Goal: Communication & Community: Answer question/provide support

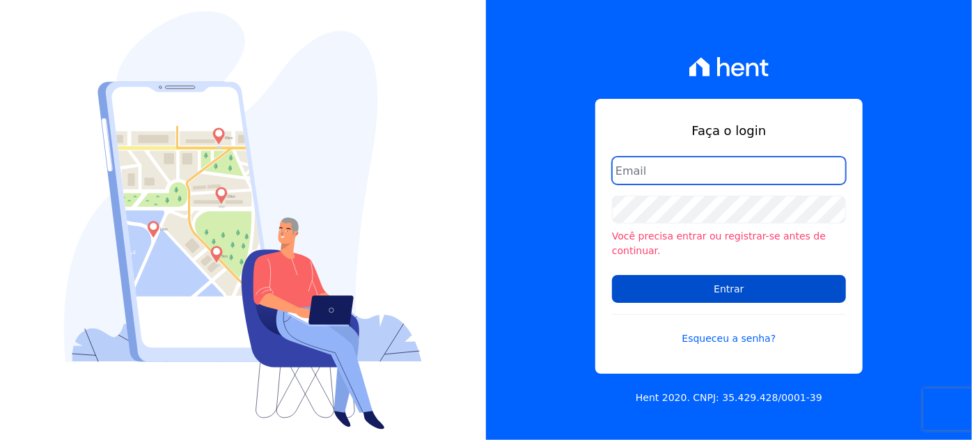
type input "[PERSON_NAME][EMAIL_ADDRESS][DOMAIN_NAME]"
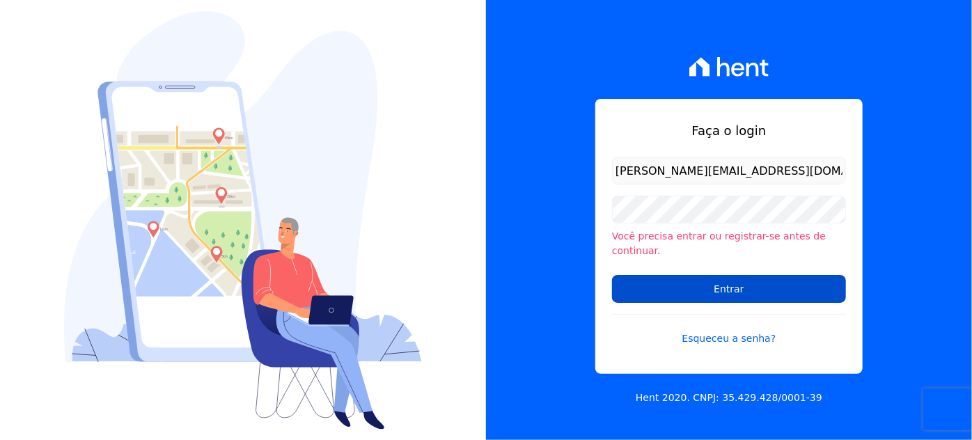
click at [737, 288] on input "Entrar" at bounding box center [729, 289] width 234 height 28
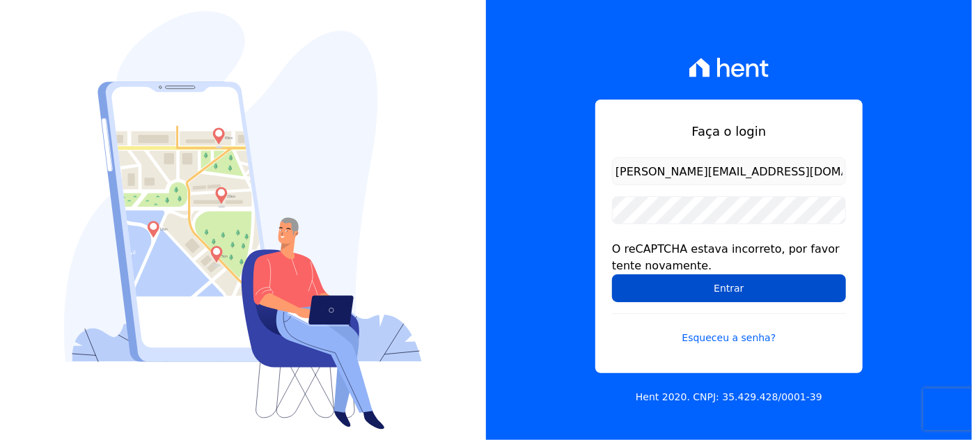
click at [724, 289] on input "Entrar" at bounding box center [729, 288] width 234 height 28
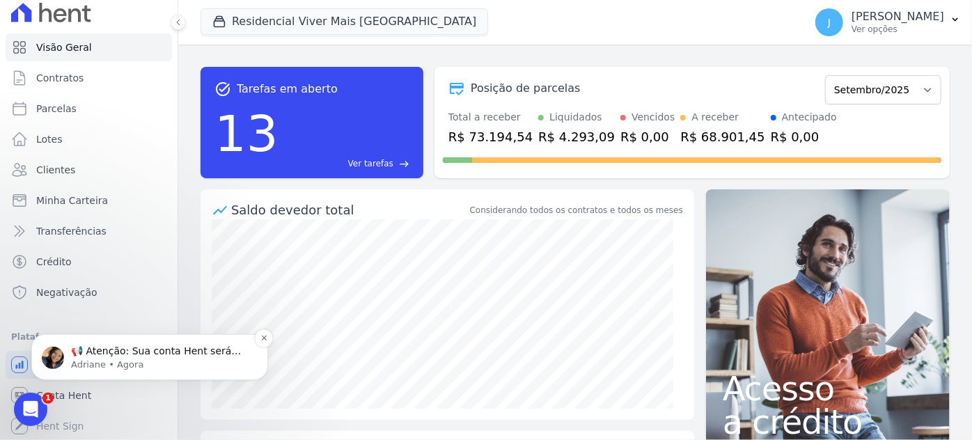
click at [95, 361] on p "Adriane • Agora" at bounding box center [161, 364] width 180 height 13
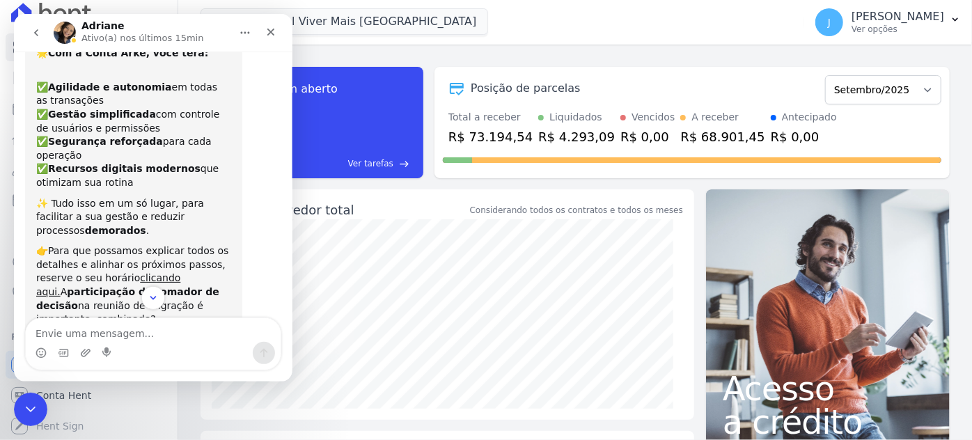
scroll to position [240, 0]
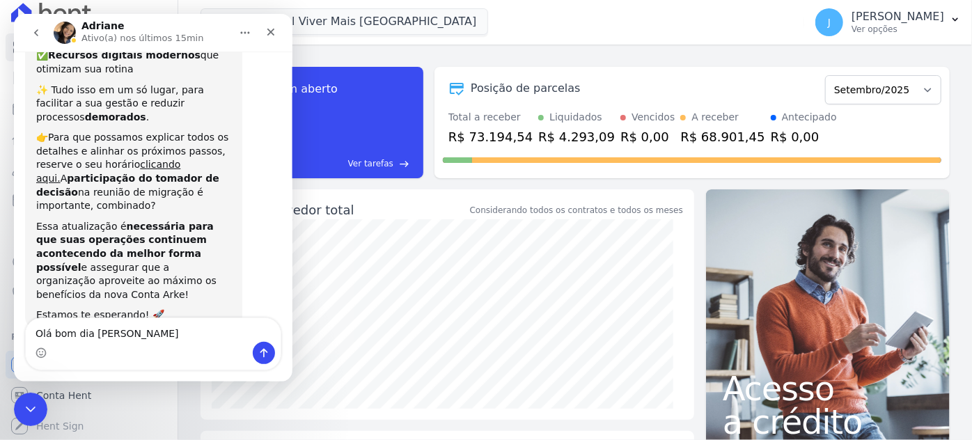
type textarea "Olá bom dia [PERSON_NAME]"
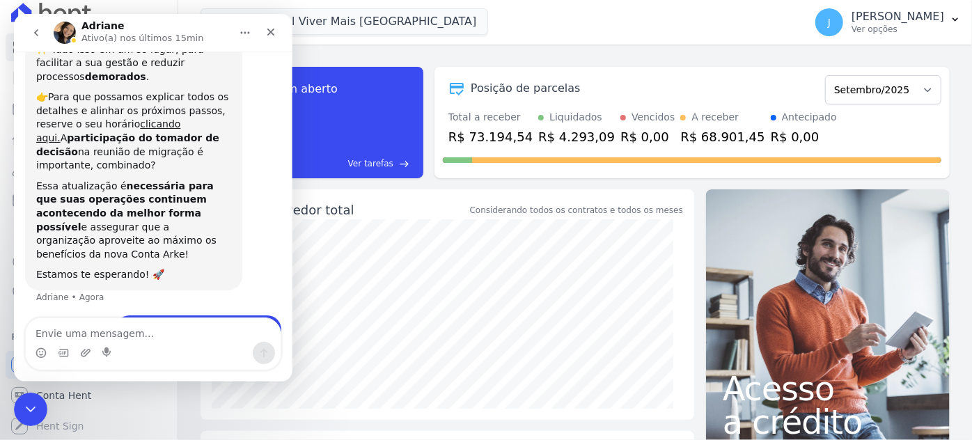
scroll to position [281, 0]
click at [937, 26] on p "Ver opções" at bounding box center [898, 29] width 93 height 11
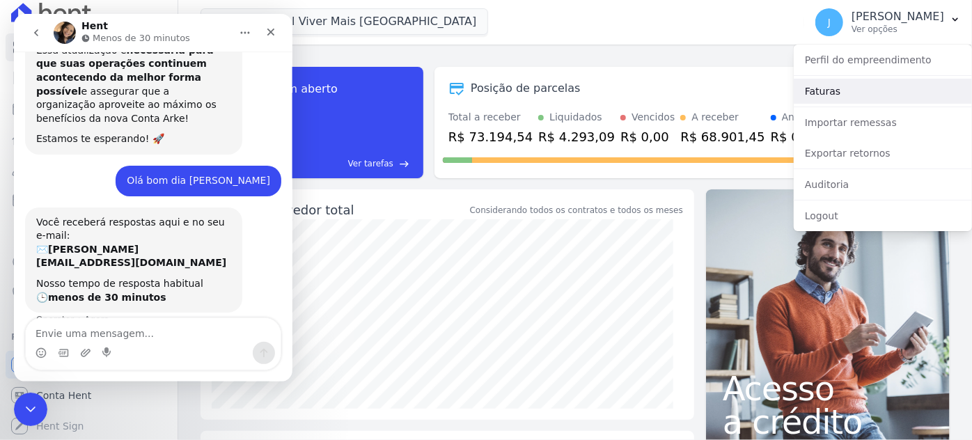
scroll to position [423, 0]
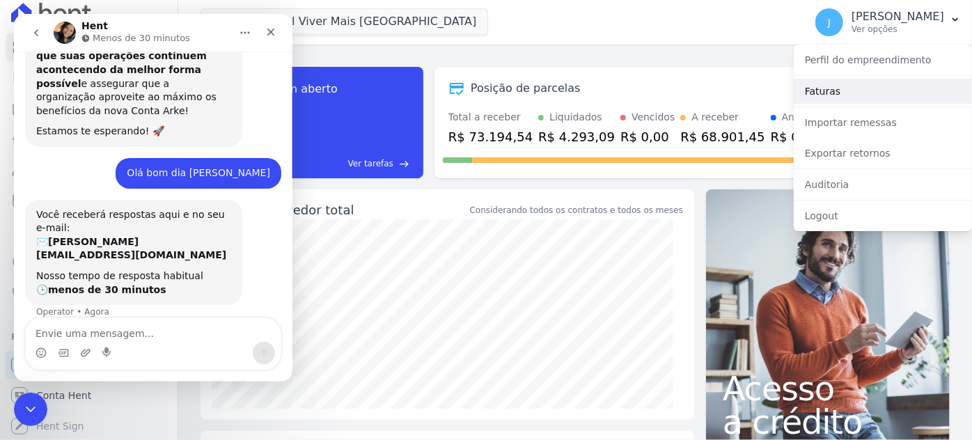
click at [818, 95] on link "Faturas" at bounding box center [883, 91] width 178 height 25
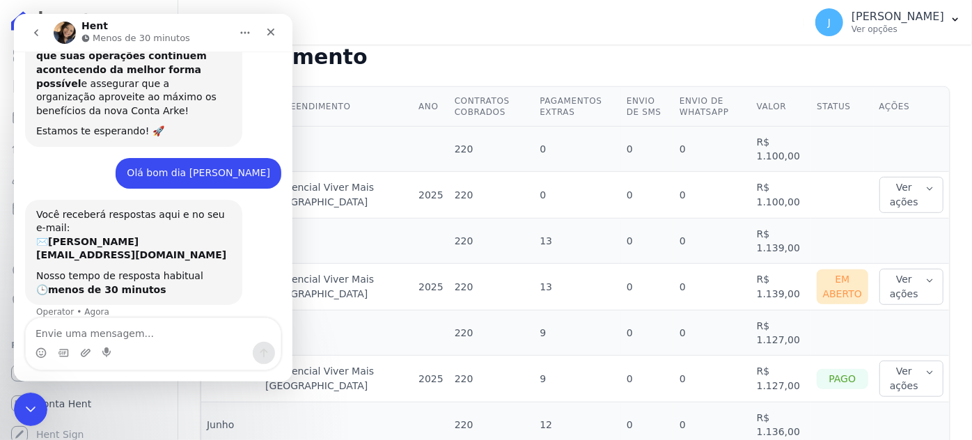
scroll to position [380, 0]
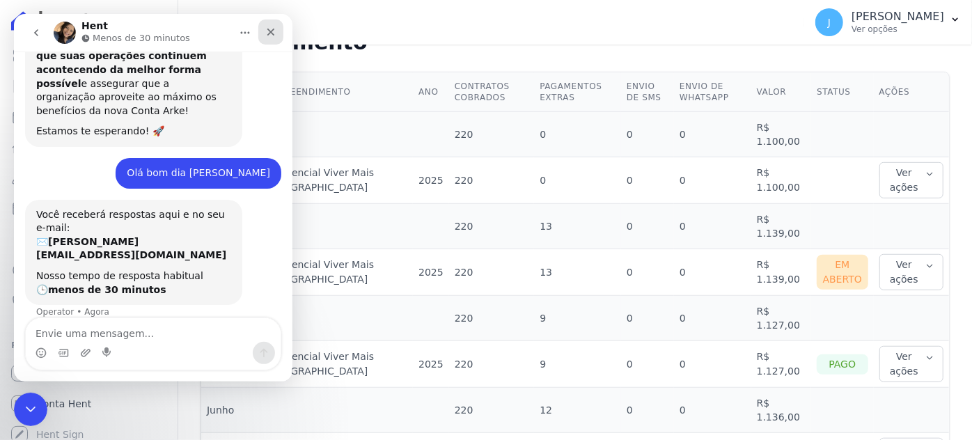
click at [276, 38] on div "Fechar" at bounding box center [270, 32] width 25 height 25
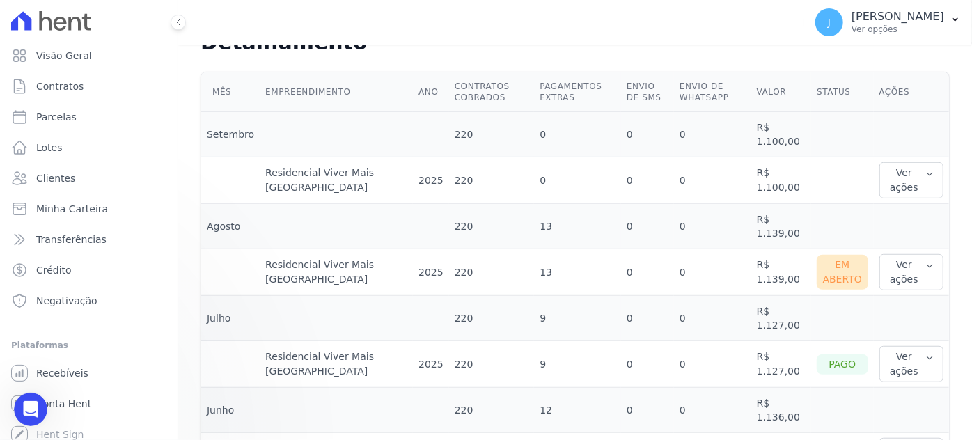
scroll to position [423, 0]
click at [621, 221] on td "0" at bounding box center [647, 226] width 53 height 45
click at [926, 261] on icon "button" at bounding box center [930, 265] width 9 height 11
click at [921, 332] on link "Nota fiscal eletrônica" at bounding box center [936, 335] width 103 height 15
click at [915, 179] on button "Ver ações" at bounding box center [912, 180] width 65 height 36
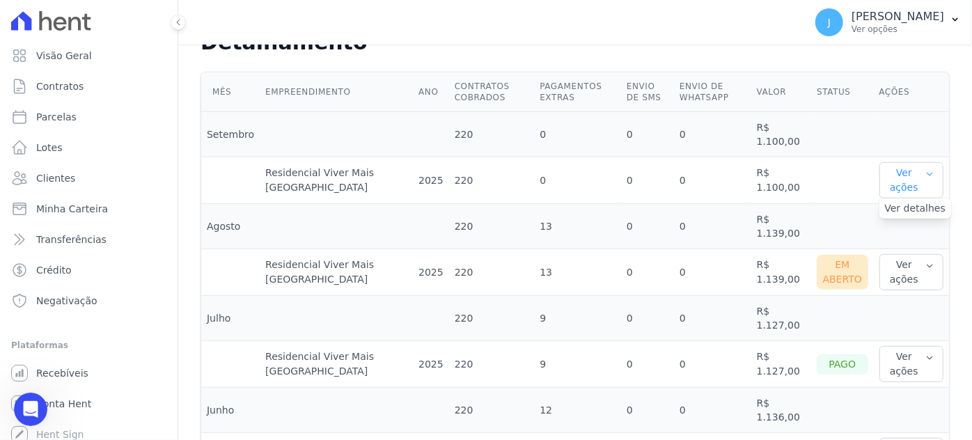
click at [915, 179] on button "Ver ações" at bounding box center [912, 180] width 65 height 36
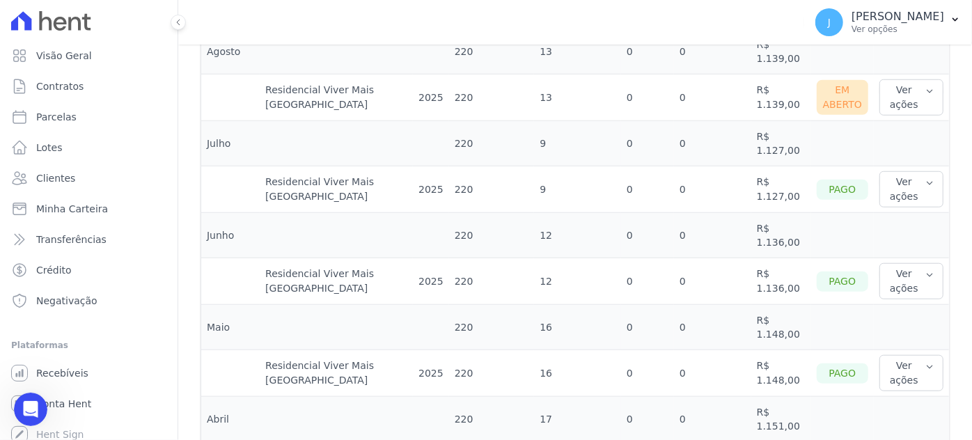
scroll to position [332, 0]
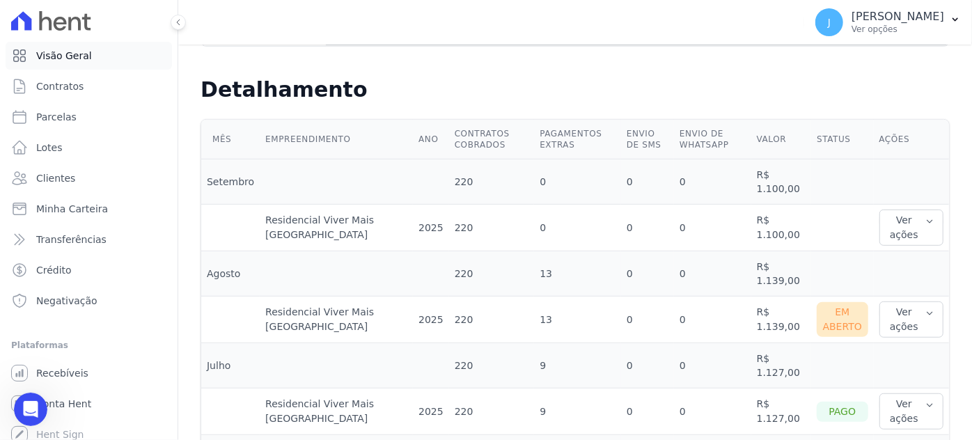
click at [72, 59] on span "Visão Geral" at bounding box center [64, 56] width 56 height 14
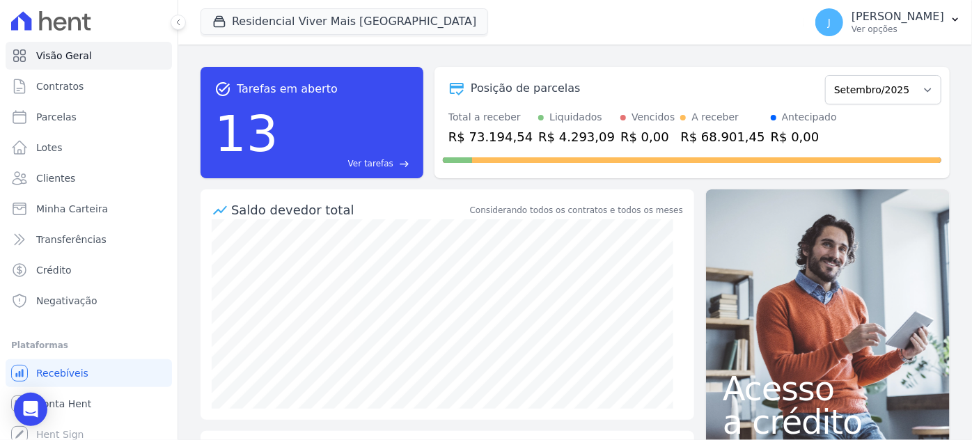
click at [692, 120] on div "A receber" at bounding box center [715, 117] width 47 height 15
click at [681, 134] on div "R$ 68.901,45" at bounding box center [722, 136] width 84 height 19
click at [70, 210] on span "Minha Carteira" at bounding box center [72, 209] width 72 height 14
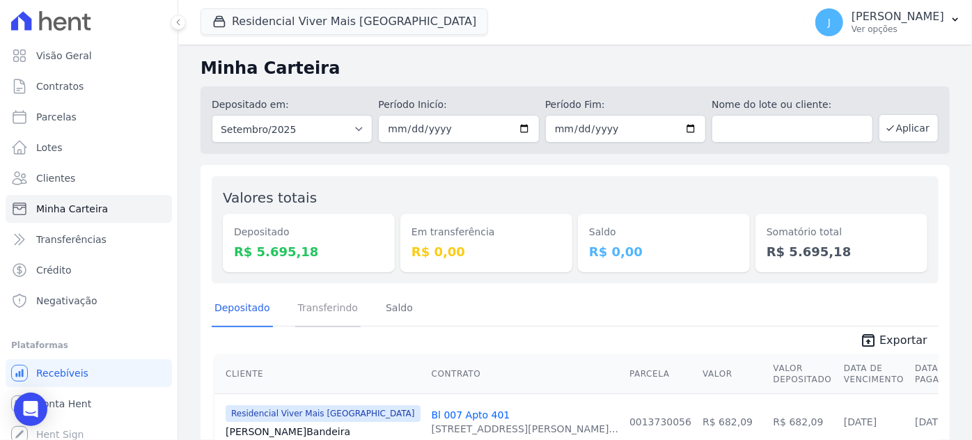
click at [313, 316] on link "Transferindo" at bounding box center [328, 309] width 66 height 36
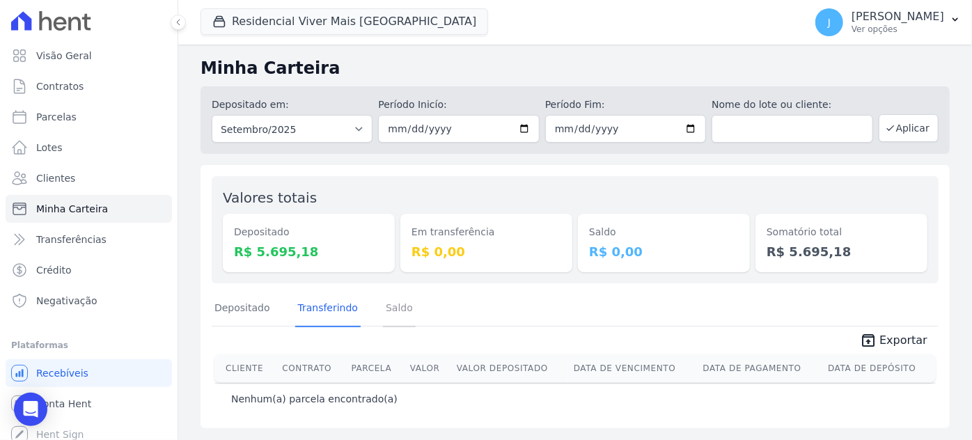
click at [396, 312] on link "Saldo" at bounding box center [399, 309] width 33 height 36
click at [74, 185] on link "Clientes" at bounding box center [89, 178] width 166 height 28
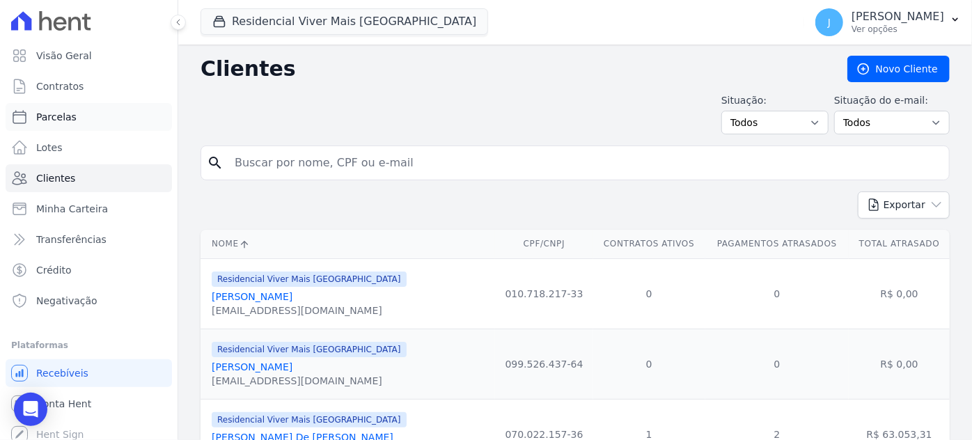
click at [59, 120] on span "Parcelas" at bounding box center [56, 117] width 40 height 14
select select
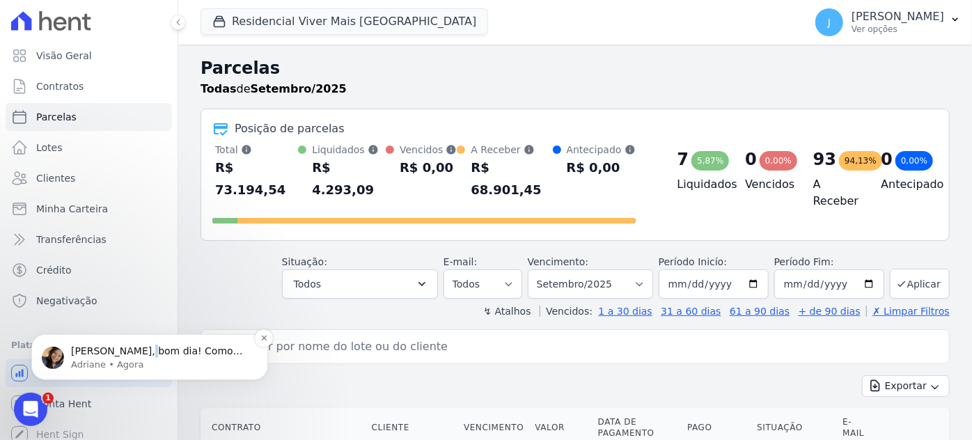
click at [132, 353] on p "[PERSON_NAME], bom dia! Como vai?" at bounding box center [161, 351] width 180 height 14
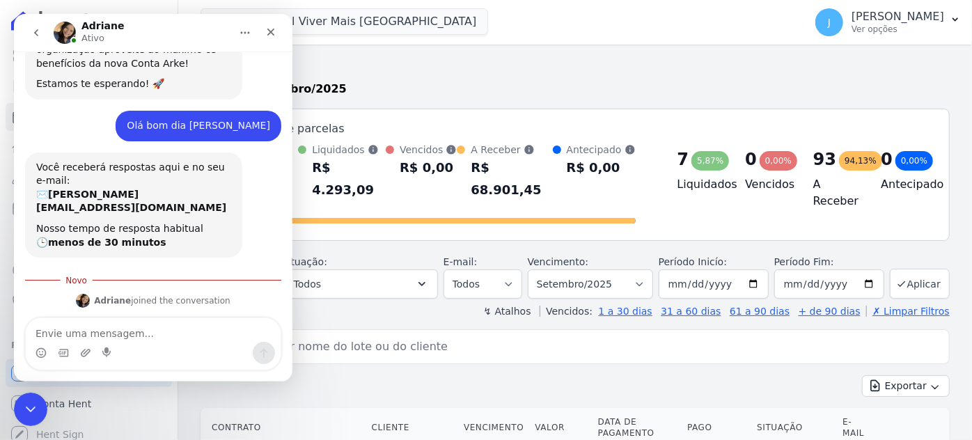
scroll to position [481, 0]
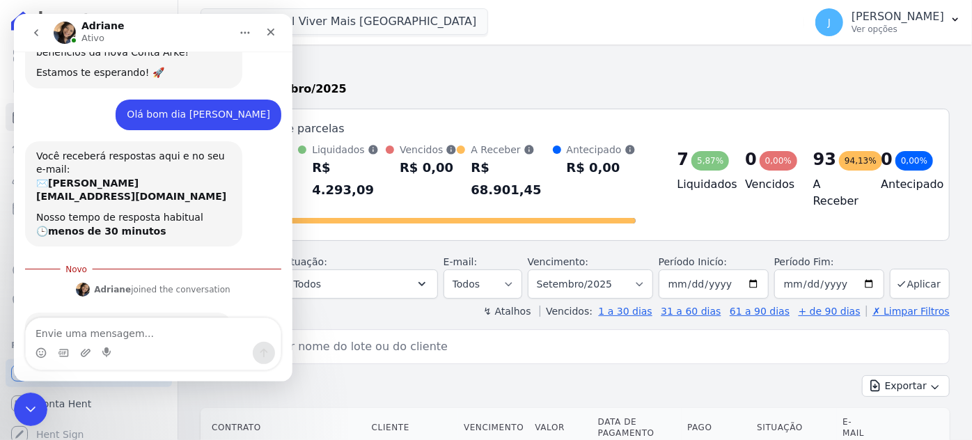
click at [138, 328] on textarea "Envie uma mensagem..." at bounding box center [153, 330] width 255 height 24
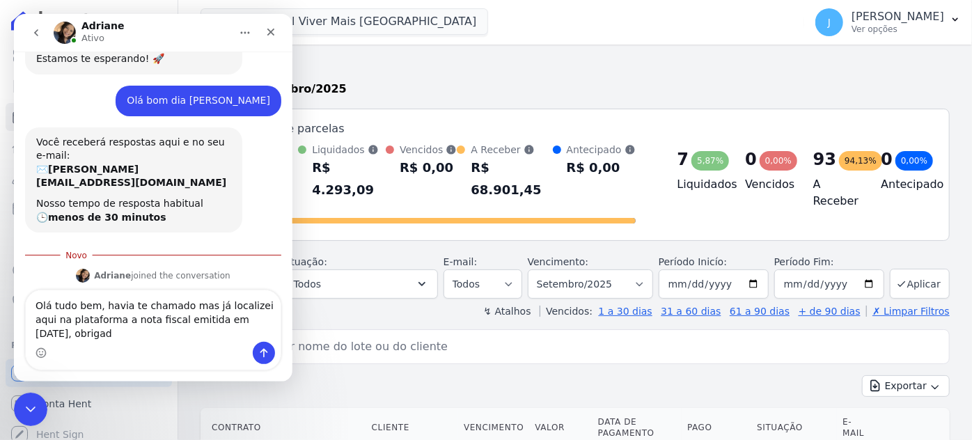
type textarea "Olá tudo bem, havia te chamado mas já localizei aqui na plataforma a nota fisca…"
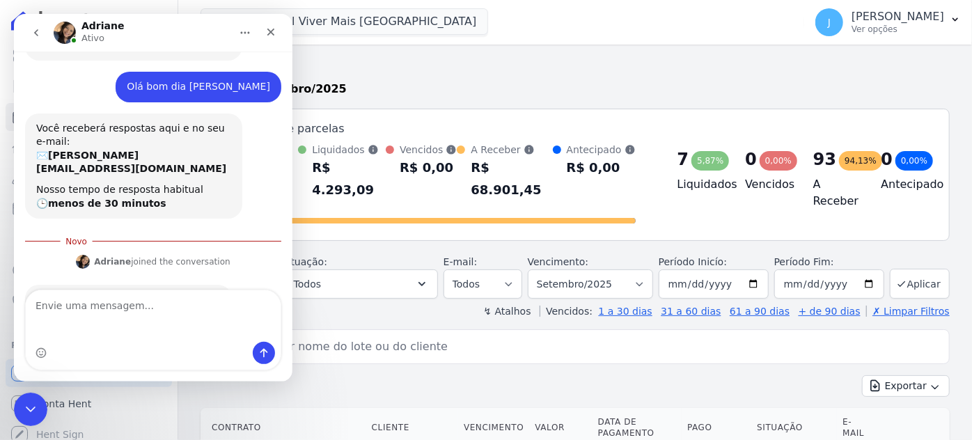
scroll to position [527, 0]
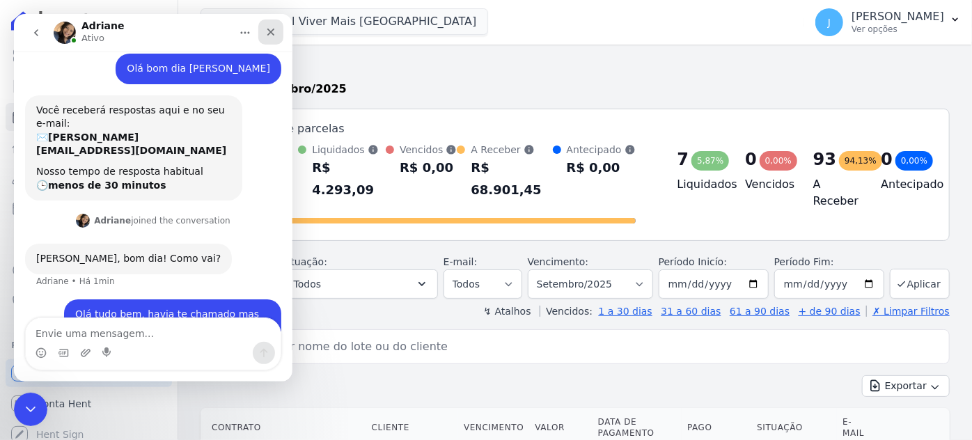
click at [267, 33] on icon "Fechar" at bounding box center [270, 31] width 11 height 11
